Goal: Information Seeking & Learning: Learn about a topic

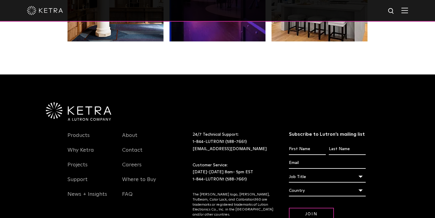
scroll to position [1224, 0]
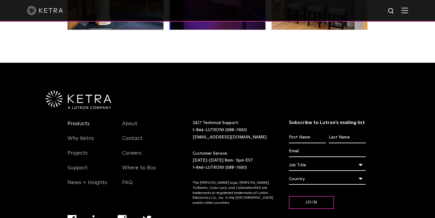
click at [80, 124] on link "Products" at bounding box center [79, 127] width 22 height 14
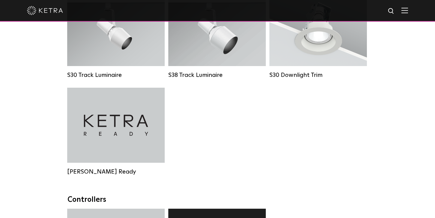
scroll to position [599, 0]
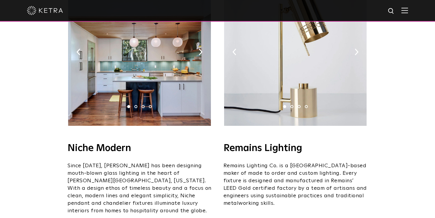
scroll to position [696, 0]
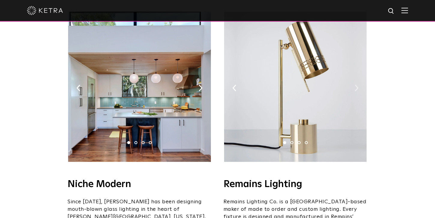
click at [356, 85] on img at bounding box center [357, 88] width 4 height 7
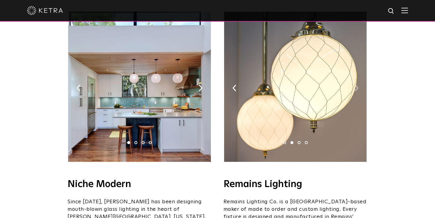
click at [356, 85] on img at bounding box center [357, 88] width 4 height 7
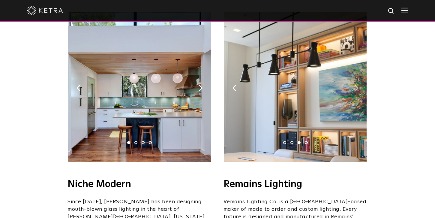
click at [356, 85] on img at bounding box center [357, 88] width 4 height 7
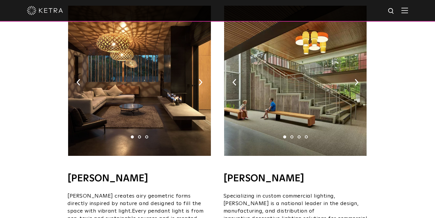
scroll to position [401, 0]
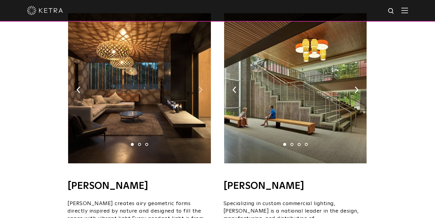
click at [201, 86] on img at bounding box center [201, 89] width 4 height 7
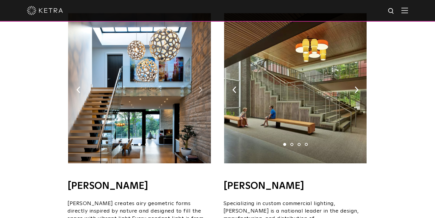
click at [201, 86] on img at bounding box center [201, 89] width 4 height 7
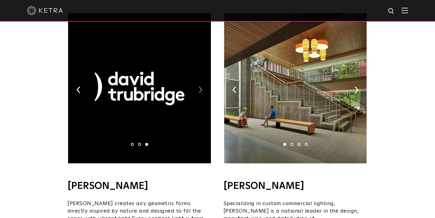
click at [200, 86] on img at bounding box center [201, 89] width 4 height 7
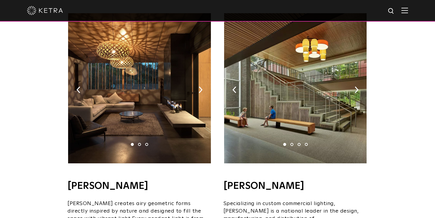
click at [154, 83] on img at bounding box center [139, 88] width 143 height 150
click at [136, 130] on img at bounding box center [139, 88] width 143 height 150
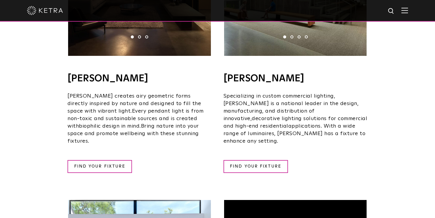
scroll to position [511, 0]
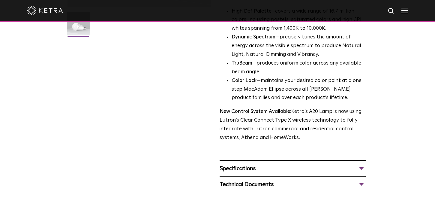
scroll to position [230, 0]
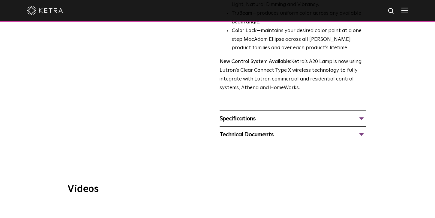
click at [306, 114] on div "Specifications" at bounding box center [293, 119] width 146 height 10
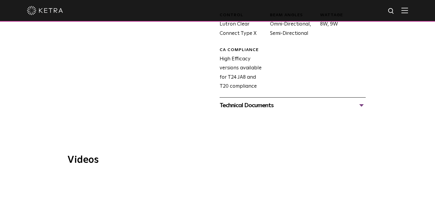
scroll to position [395, 0]
click at [294, 100] on div "Technical Documents" at bounding box center [293, 105] width 146 height 10
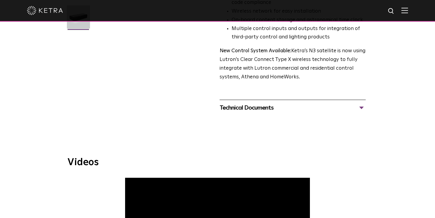
scroll to position [199, 0]
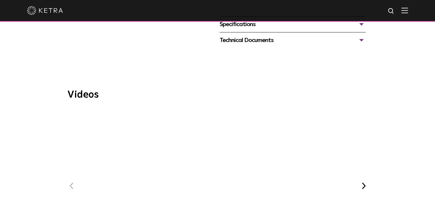
scroll to position [325, 0]
